Goal: Check status: Check status

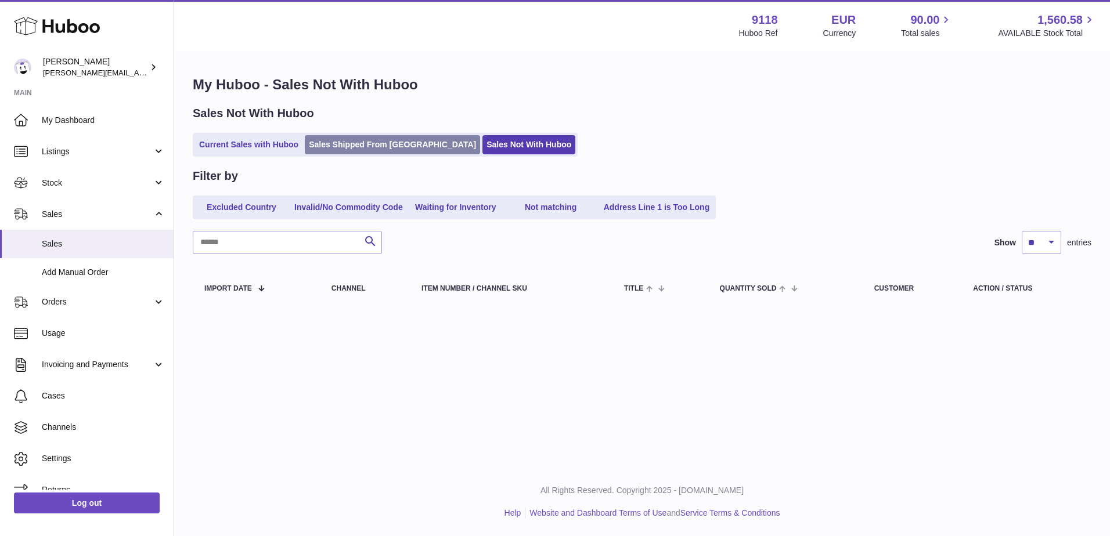
click at [346, 146] on link "Sales Shipped From [GEOGRAPHIC_DATA]" at bounding box center [392, 144] width 175 height 19
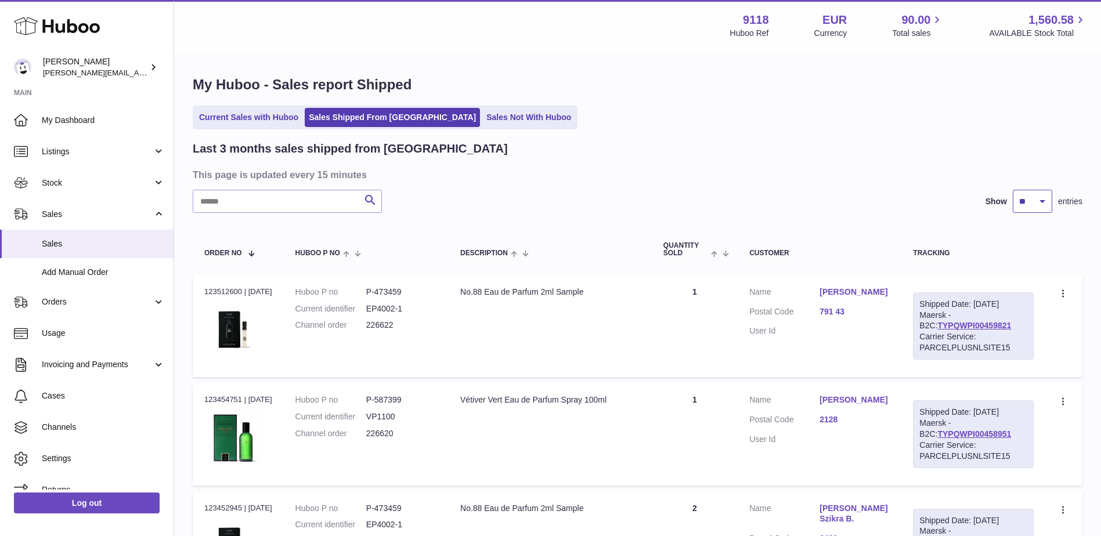
click at [1040, 202] on select "** ** **" at bounding box center [1032, 201] width 39 height 23
select select "**"
click at [1013, 190] on select "** ** **" at bounding box center [1032, 201] width 39 height 23
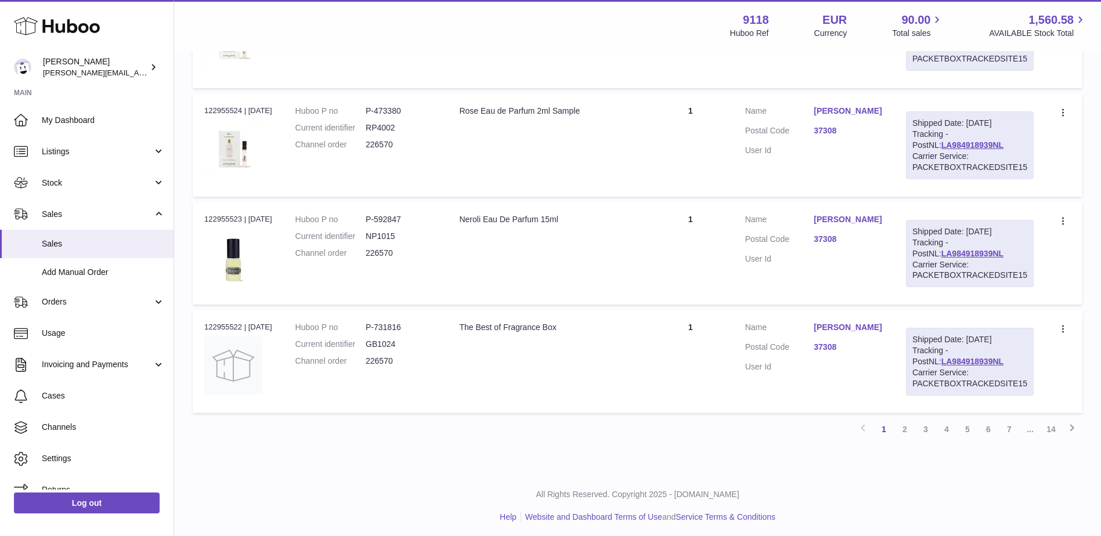
scroll to position [5232, 0]
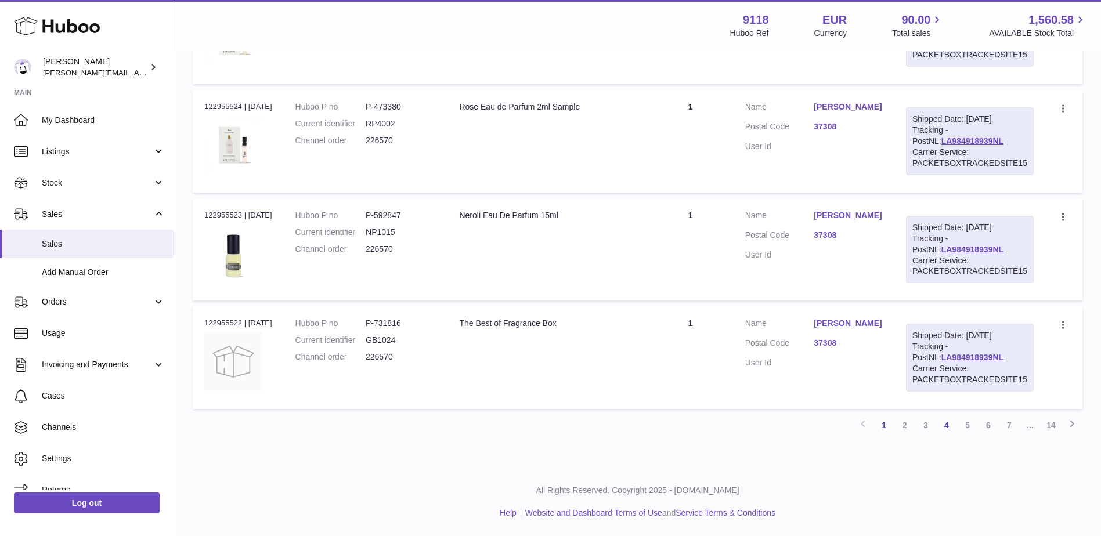
click at [950, 427] on link "4" at bounding box center [946, 425] width 21 height 21
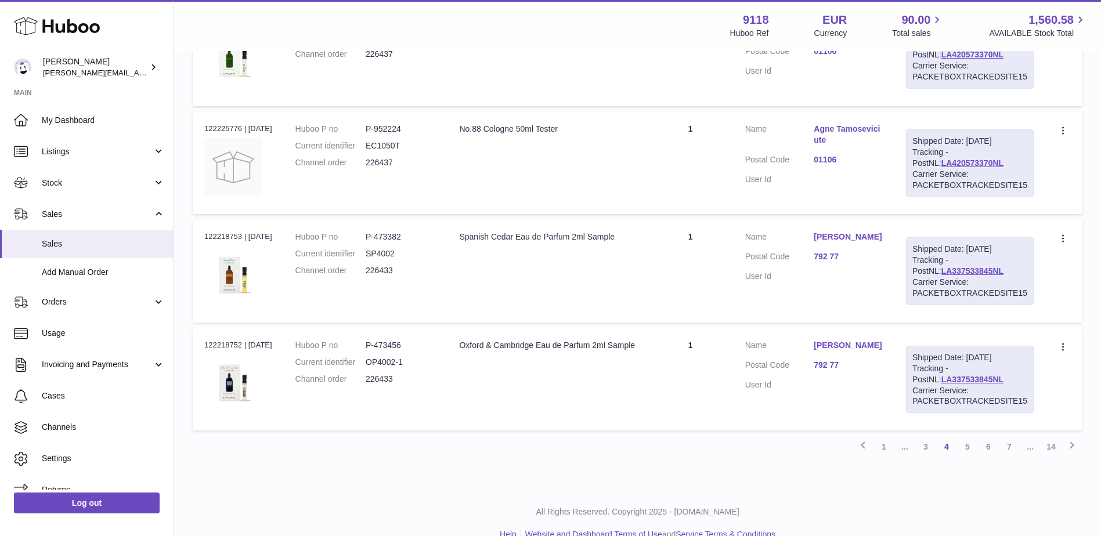
scroll to position [5271, 0]
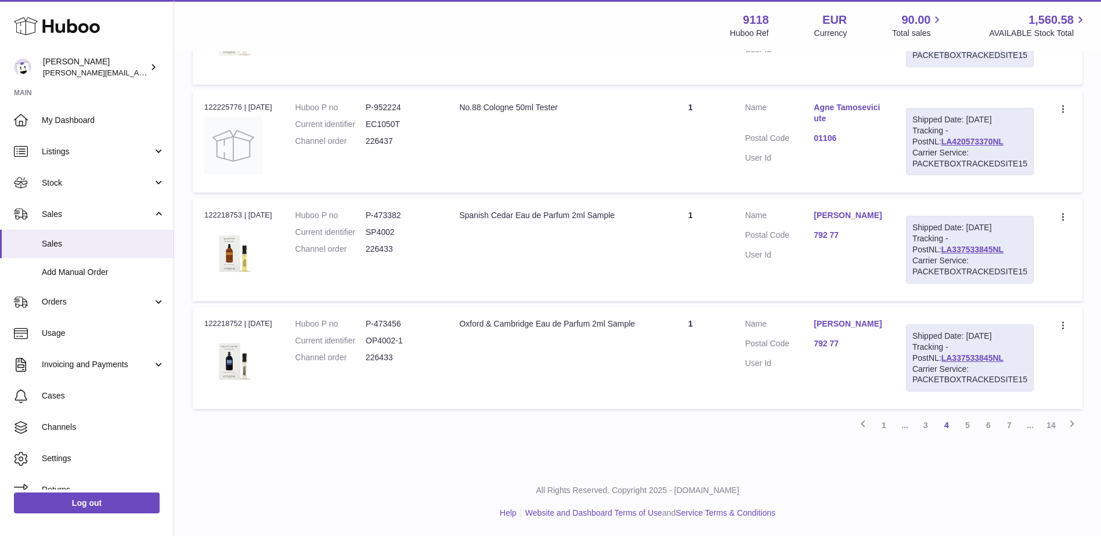
click at [983, 424] on link "6" at bounding box center [988, 425] width 21 height 21
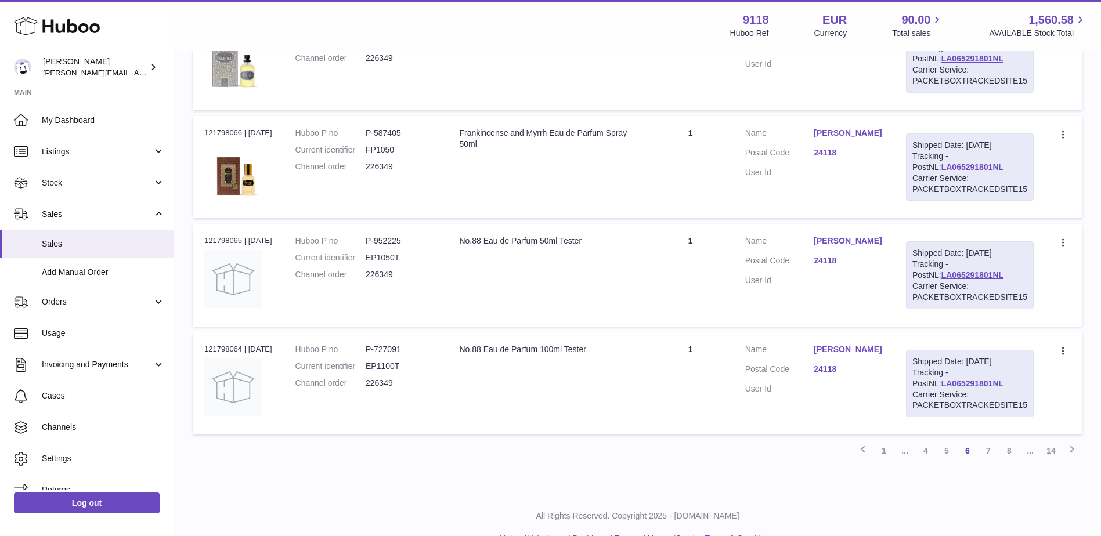
scroll to position [5271, 0]
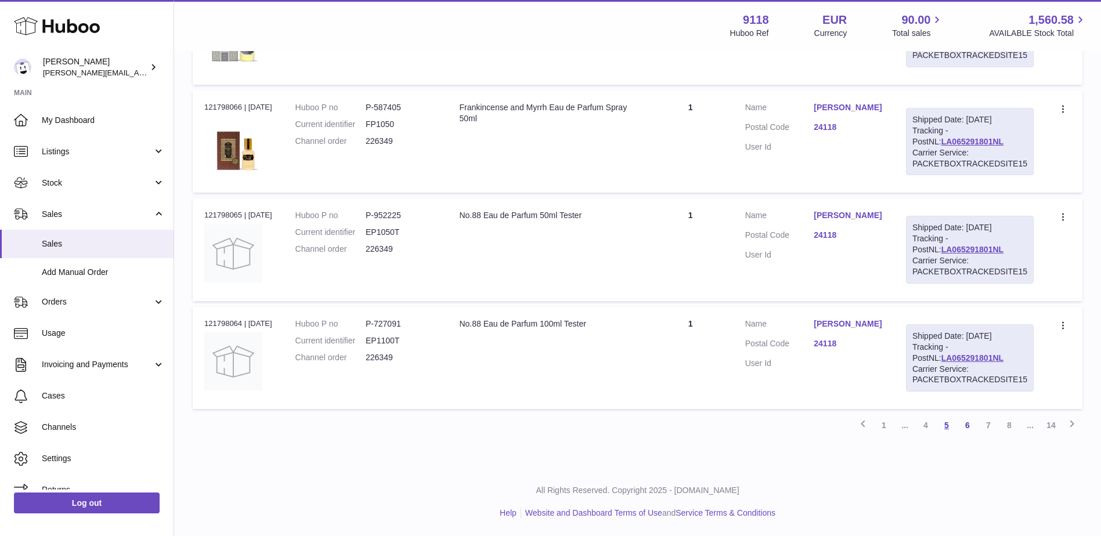
click at [944, 416] on link "5" at bounding box center [946, 425] width 21 height 21
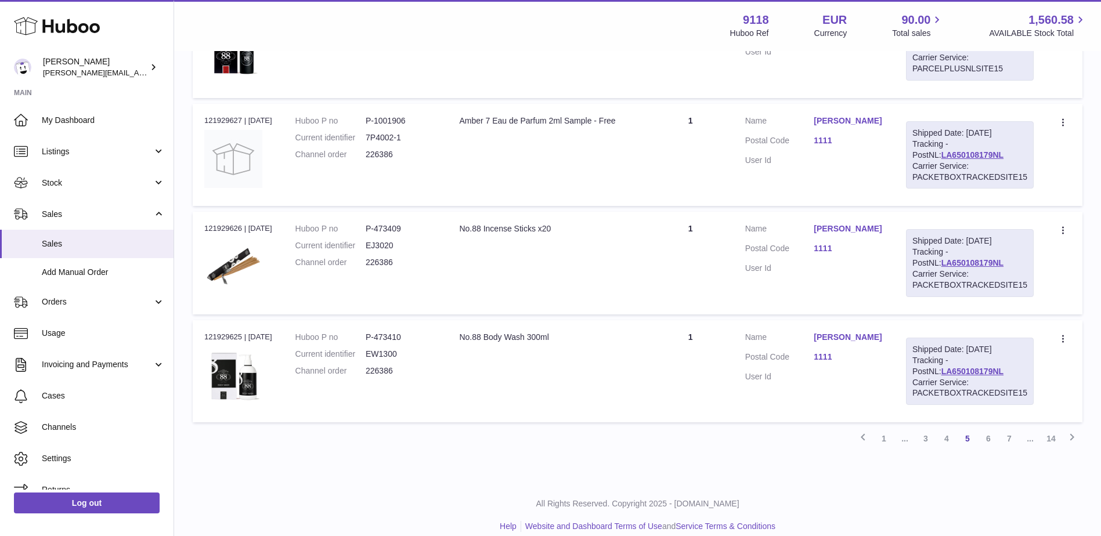
scroll to position [5271, 0]
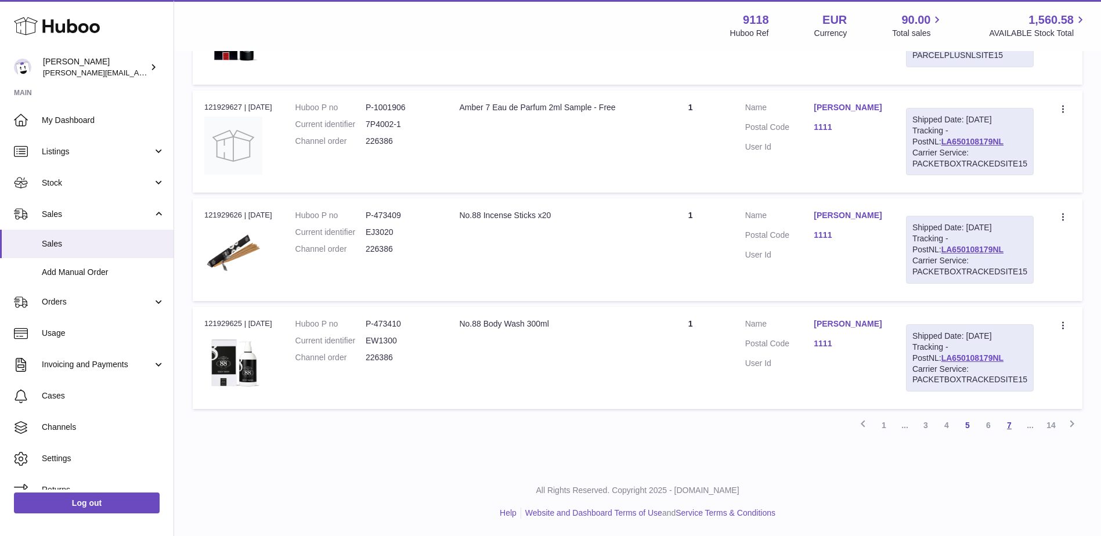
click at [1004, 425] on link "7" at bounding box center [1009, 425] width 21 height 21
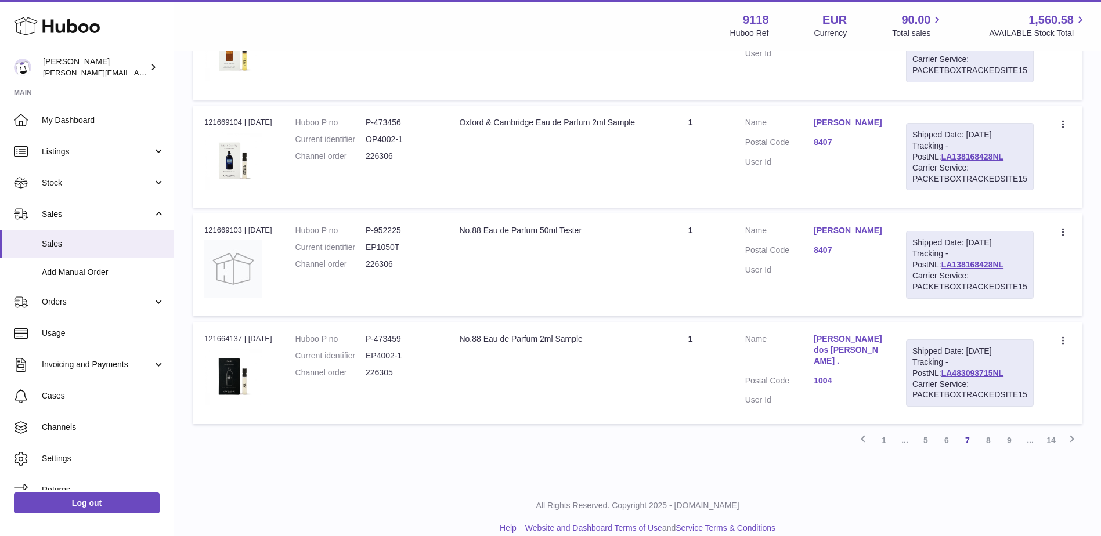
scroll to position [5271, 0]
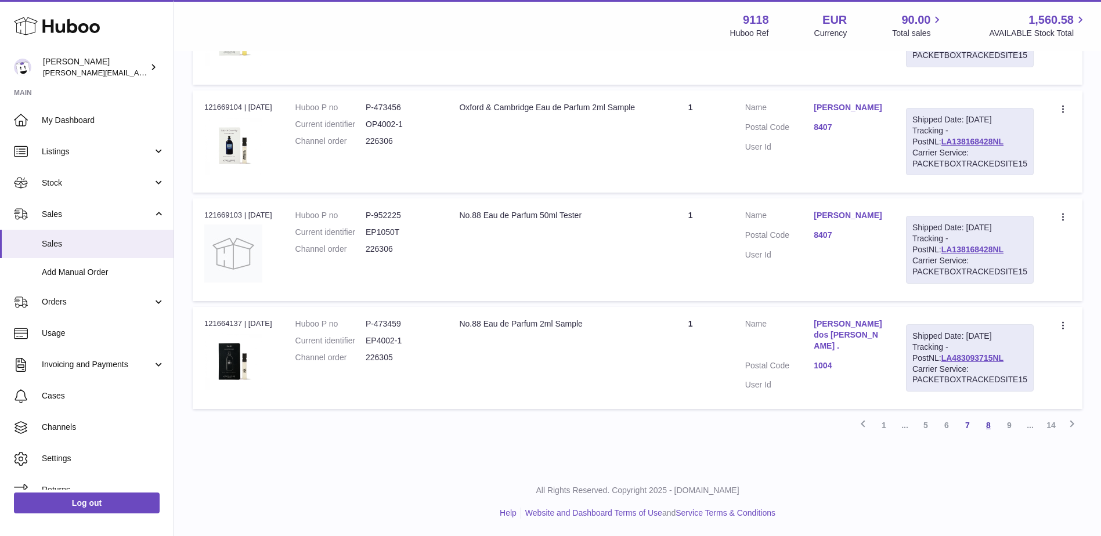
click at [993, 424] on link "8" at bounding box center [988, 425] width 21 height 21
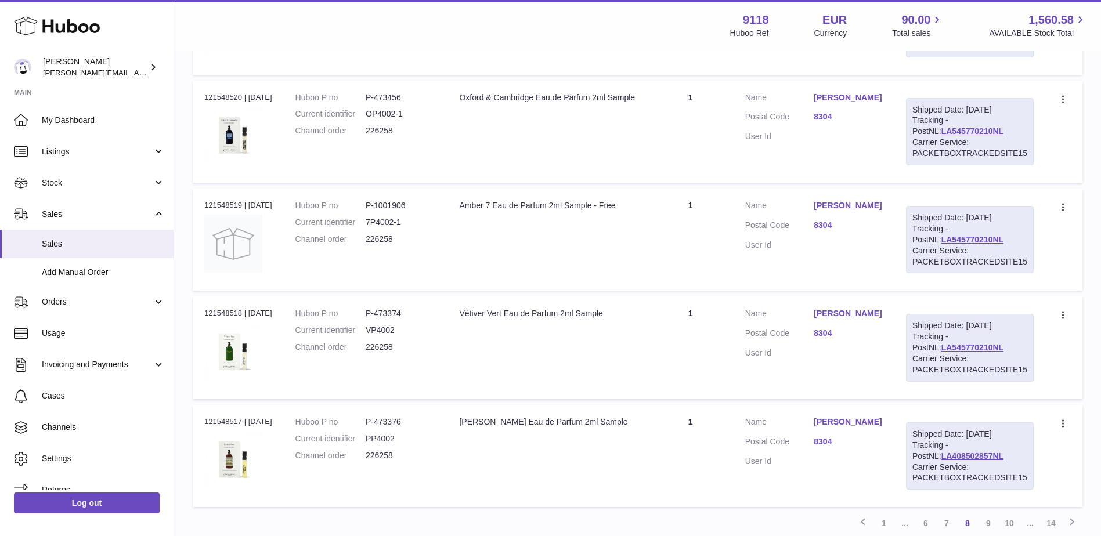
scroll to position [5271, 0]
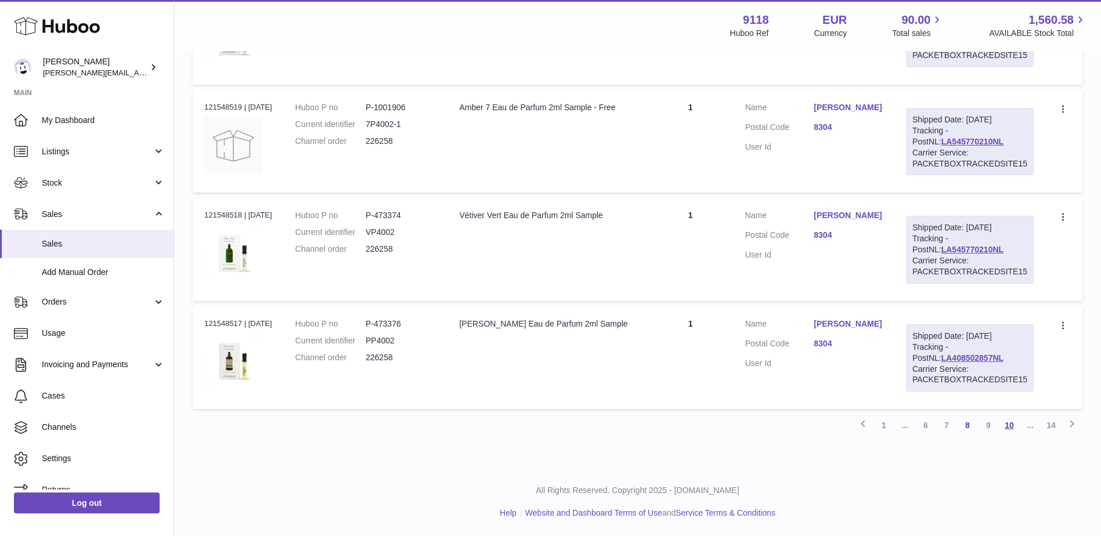
click at [1005, 423] on link "10" at bounding box center [1009, 425] width 21 height 21
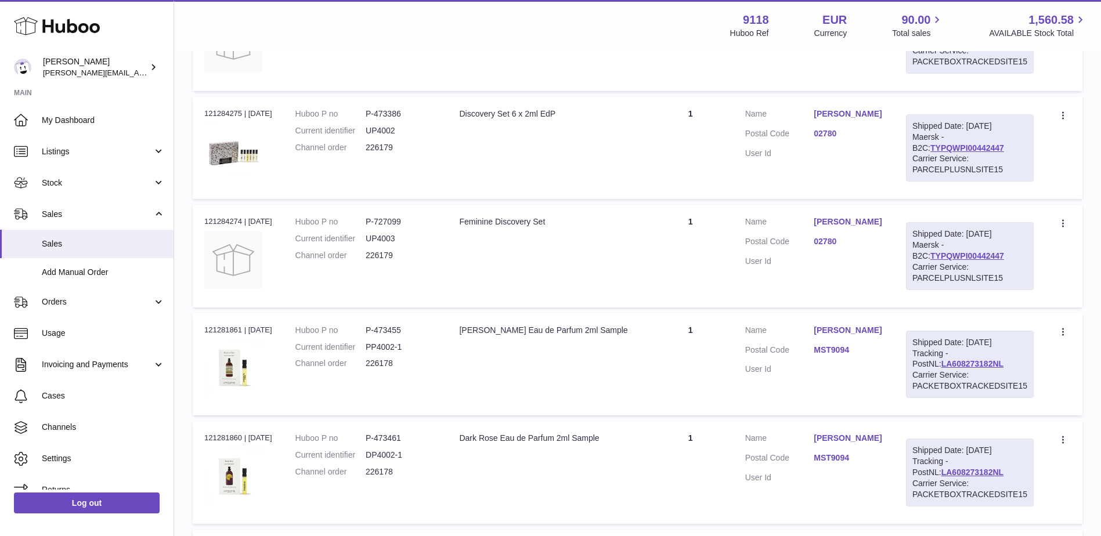
scroll to position [2432, 0]
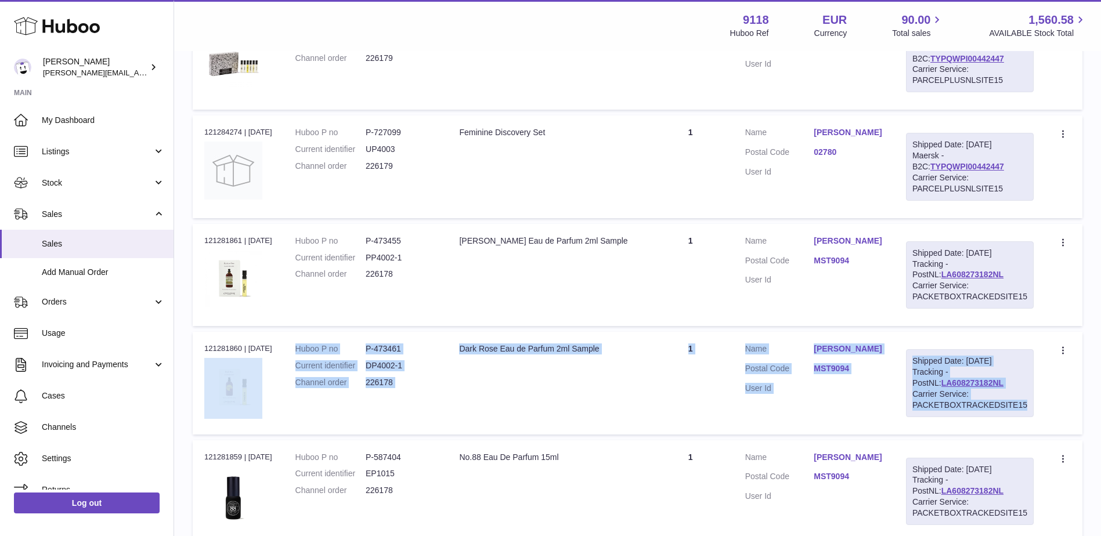
drag, startPoint x: 1063, startPoint y: 420, endPoint x: 261, endPoint y: 416, distance: 802.8
click at [261, 416] on tr "Order no 121281860 | [DATE] Huboo P no P-473461 Current identifier DP4002-1 Cha…" at bounding box center [638, 383] width 890 height 102
click at [555, 431] on td "Description Dark Rose Eau de Parfum 2ml Sample" at bounding box center [548, 383] width 200 height 102
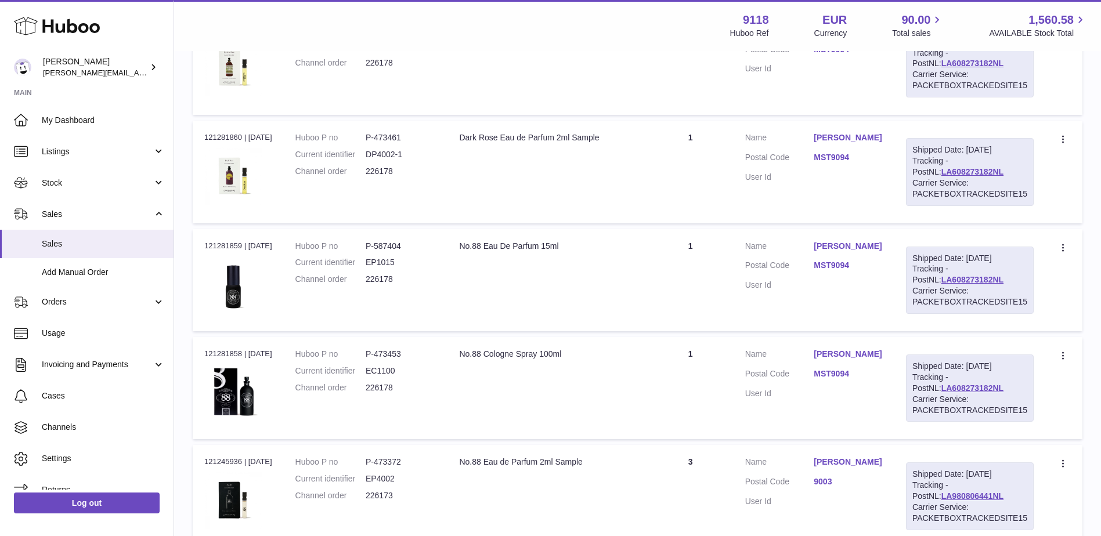
scroll to position [2635, 0]
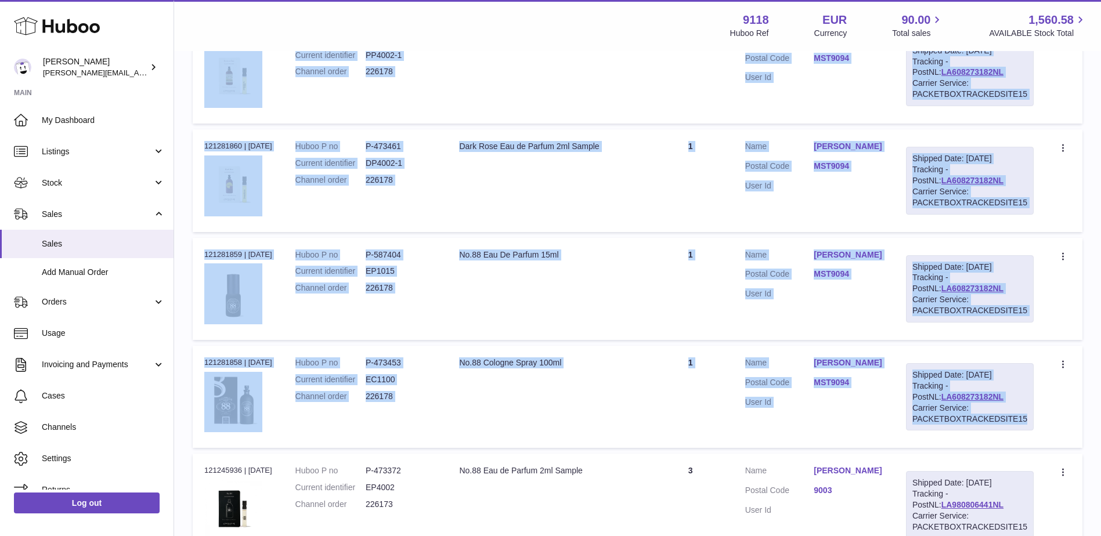
drag, startPoint x: 201, startPoint y: 246, endPoint x: 1037, endPoint y: 432, distance: 856.4
click at [1037, 432] on tbody "Order no 121351074 | [DATE] Huboo P no P-473372 Current identifier EP4002 Chann…" at bounding box center [638, 340] width 890 height 5398
copy tbody "121281861 | [DATE] Huboo P no P-473455 Current identifier PP4002-1 Channel orde…"
